Goal: Transaction & Acquisition: Book appointment/travel/reservation

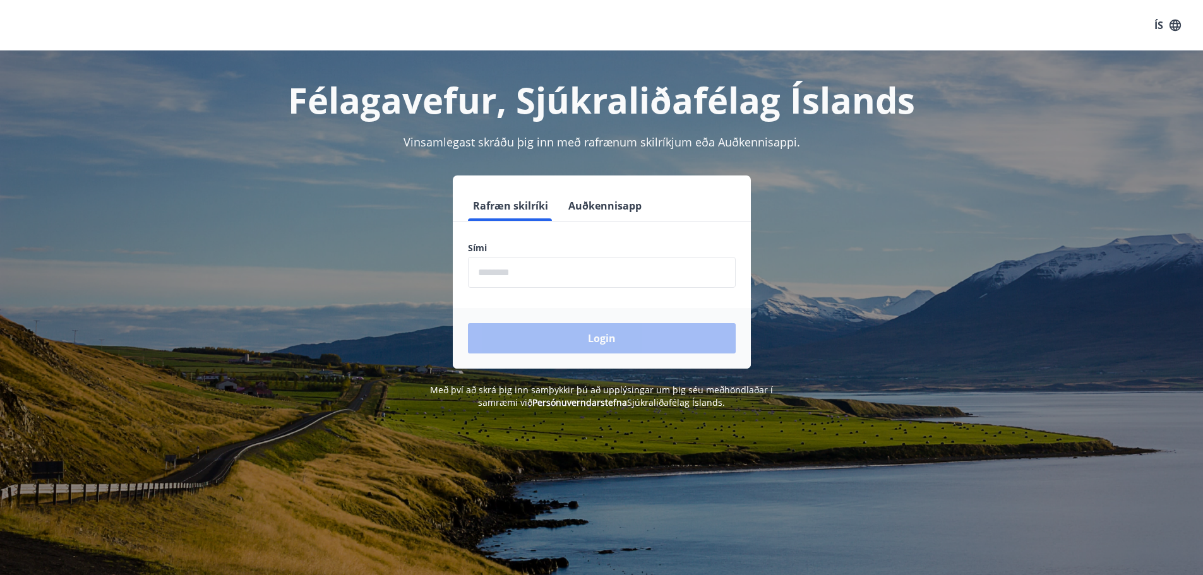
click at [495, 271] on input "phone" at bounding box center [602, 272] width 268 height 31
type input "********"
click at [559, 335] on button "Login" at bounding box center [602, 338] width 268 height 30
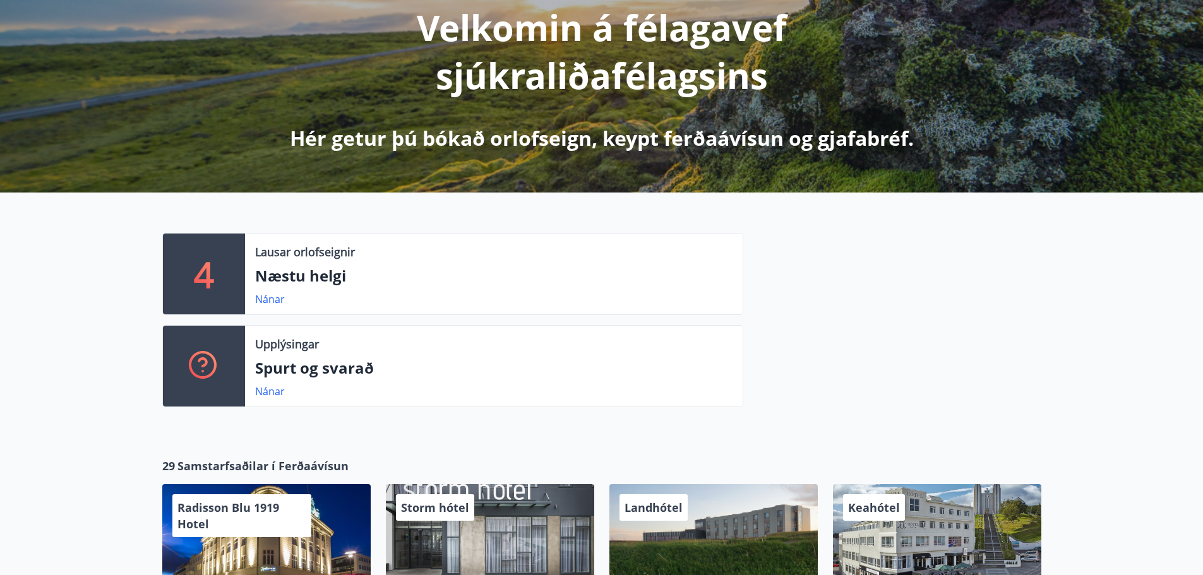
scroll to position [167, 0]
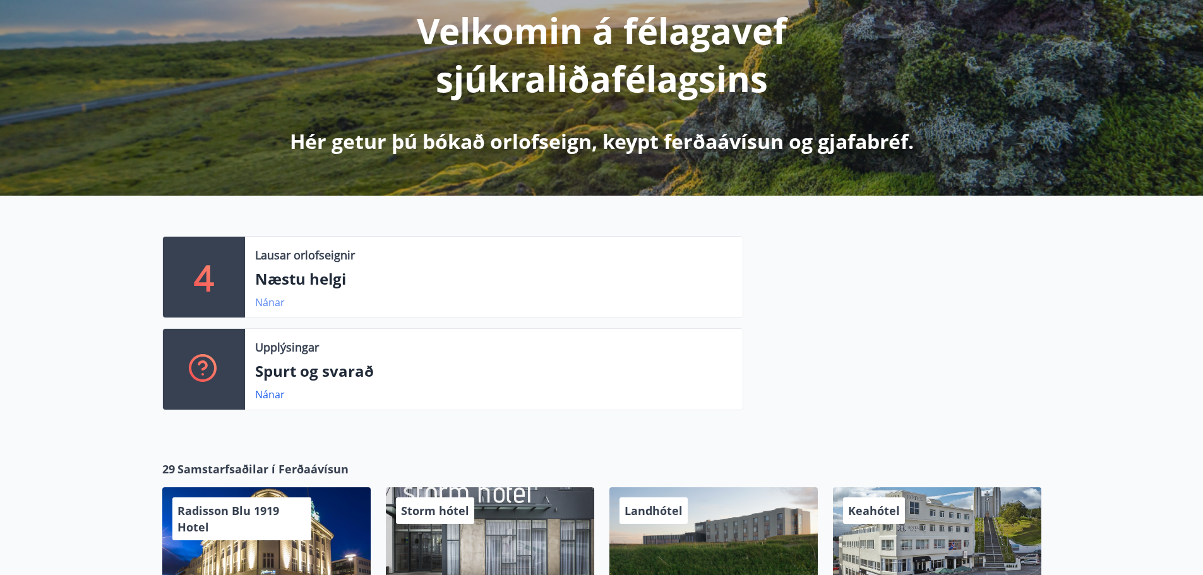
click at [261, 299] on link "Nánar" at bounding box center [270, 303] width 30 height 14
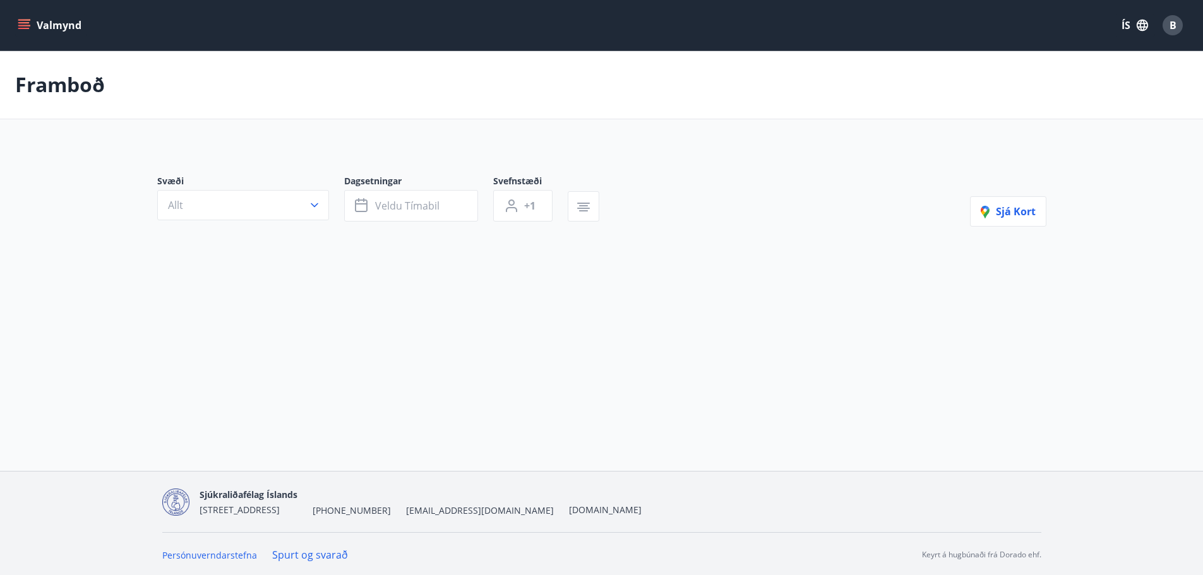
type input "*"
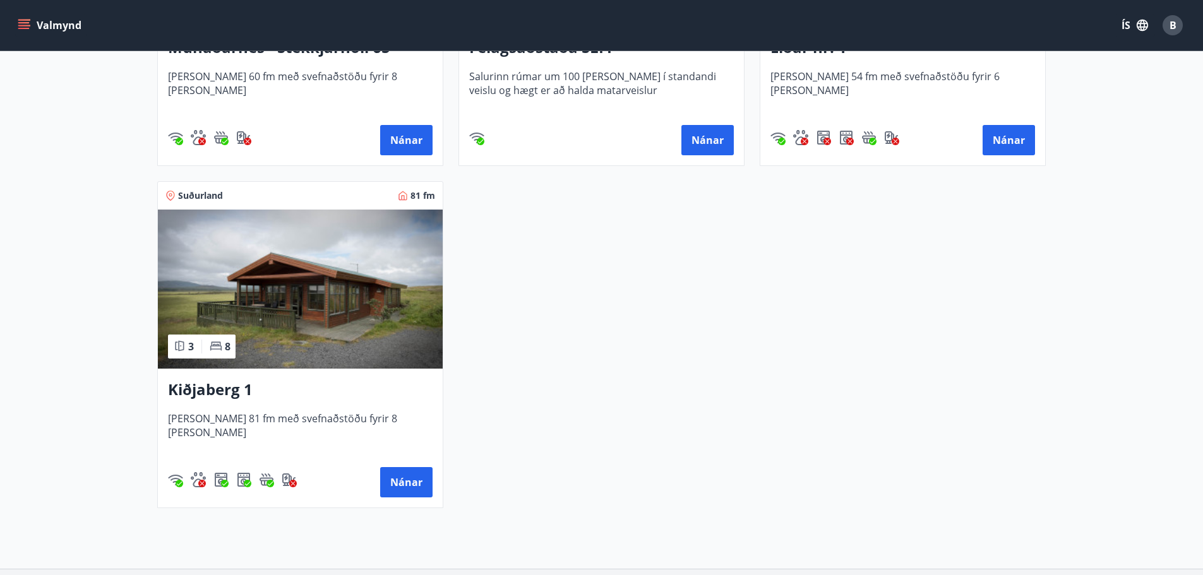
scroll to position [505, 0]
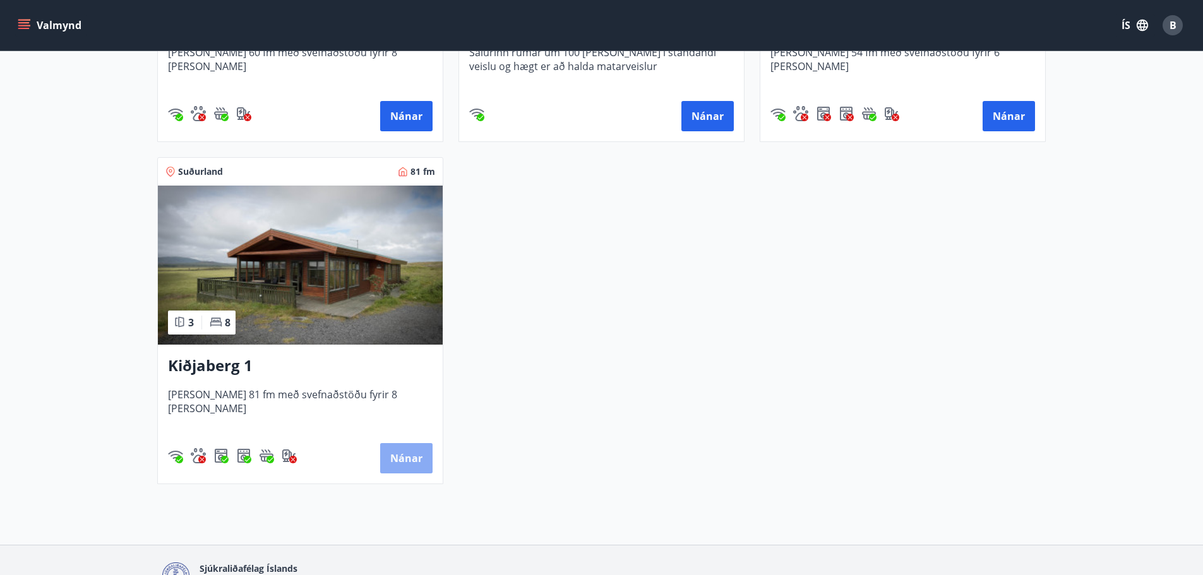
click at [409, 458] on button "Nánar" at bounding box center [406, 458] width 52 height 30
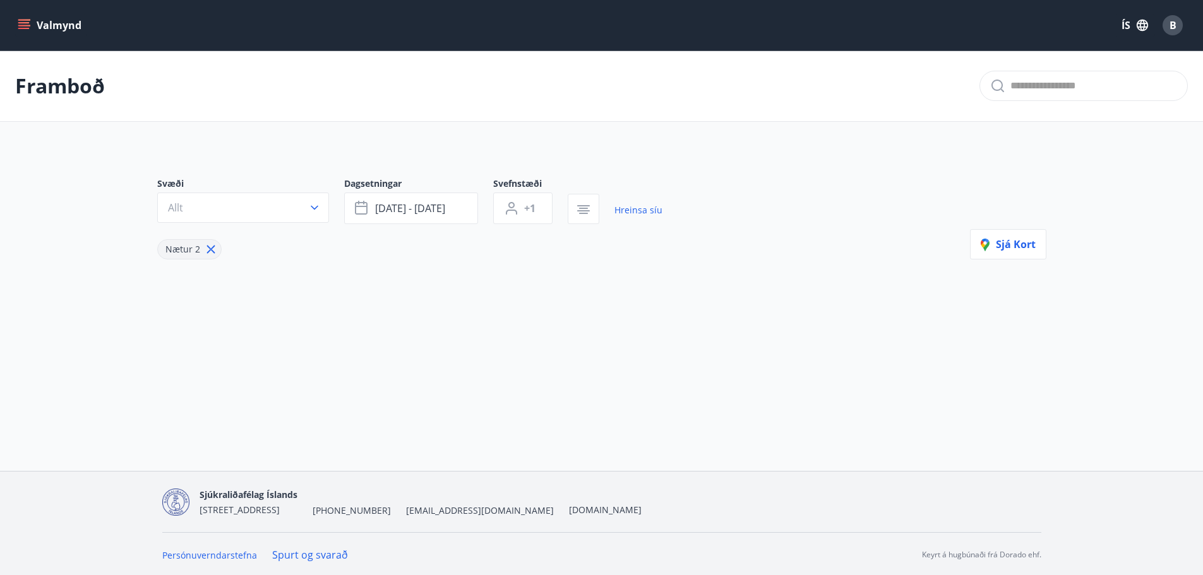
type input "*"
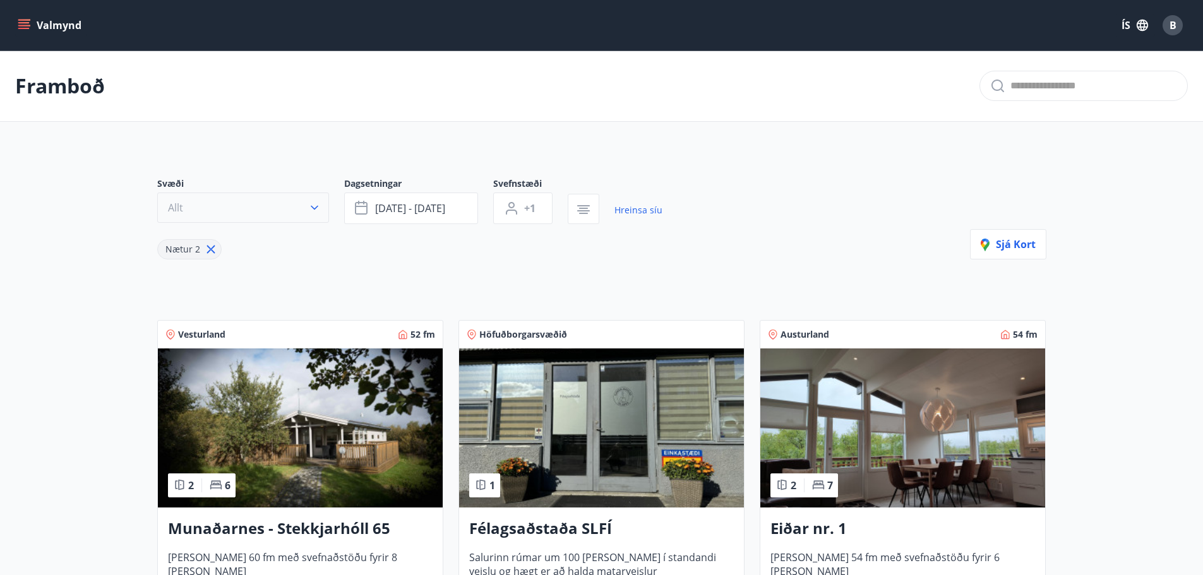
click at [316, 206] on icon "button" at bounding box center [314, 207] width 13 height 13
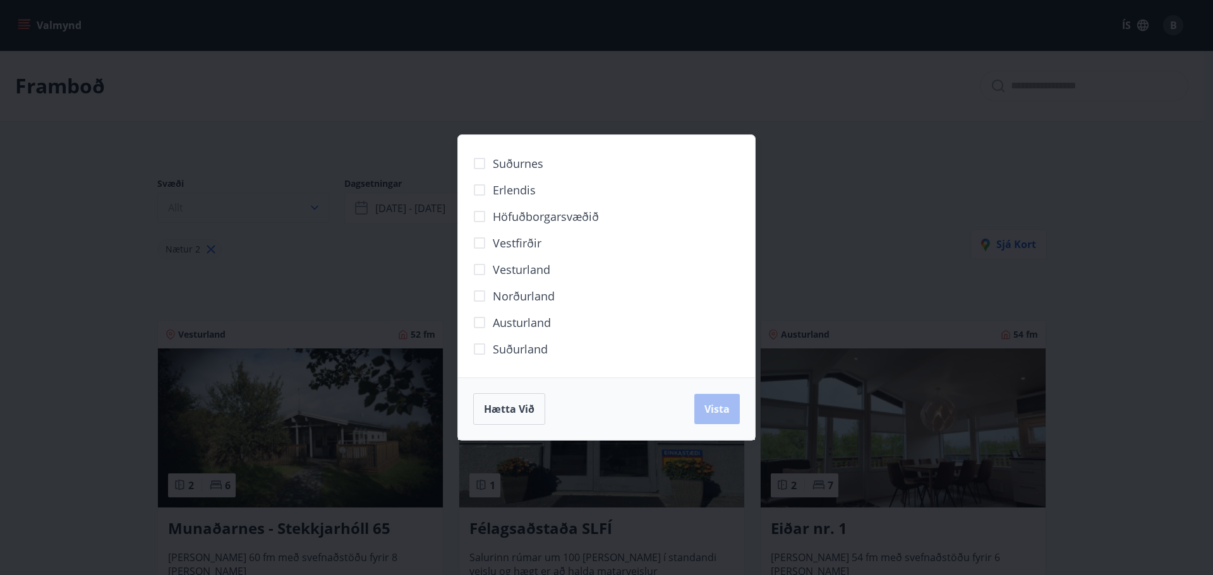
click at [316, 206] on div "Suðurnes Erlendis Höfuðborgarsvæðið Vestfirðir Vesturland Norðurland Austurland…" at bounding box center [606, 287] width 1213 height 575
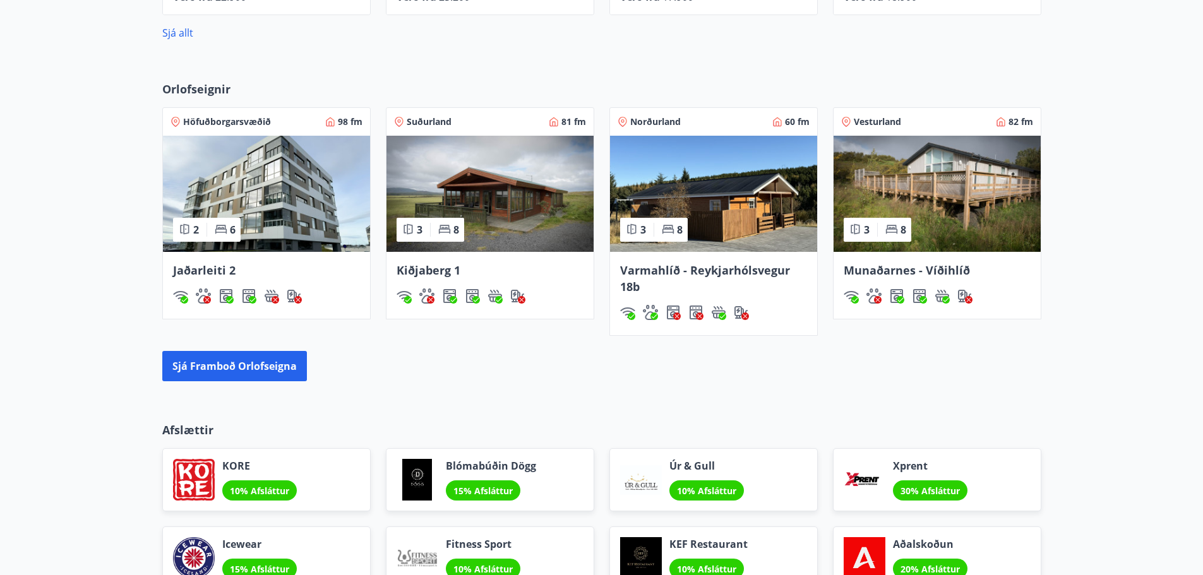
scroll to position [947, 0]
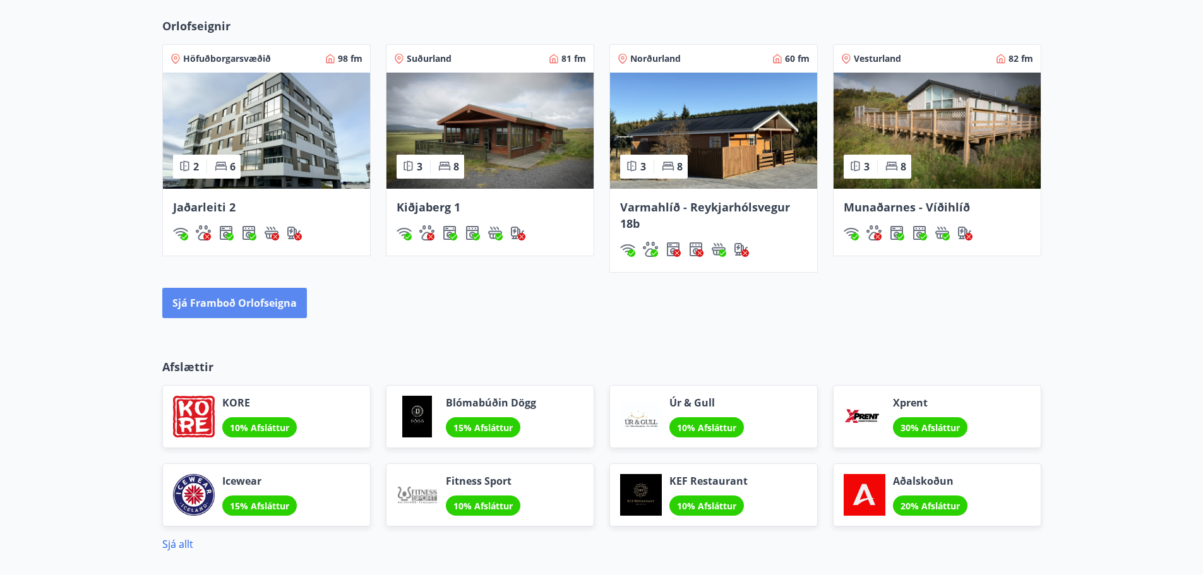
click at [248, 302] on button "Sjá framboð orlofseigna" at bounding box center [234, 303] width 145 height 30
